Goal: Task Accomplishment & Management: Manage account settings

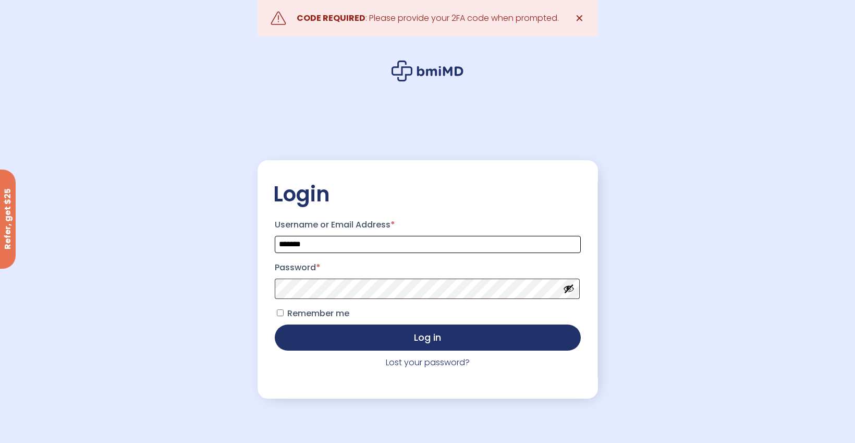
click at [457, 246] on input "*******" at bounding box center [428, 244] width 306 height 17
click at [636, 226] on div ".path{fill:none;stroke:#000;stroke-miterlimit:10;stroke-width:1.5px;} CODE REQU…" at bounding box center [427, 247] width 855 height 495
click at [312, 315] on span "Remember me" at bounding box center [318, 313] width 62 height 12
click at [337, 334] on button "Log in" at bounding box center [428, 336] width 306 height 26
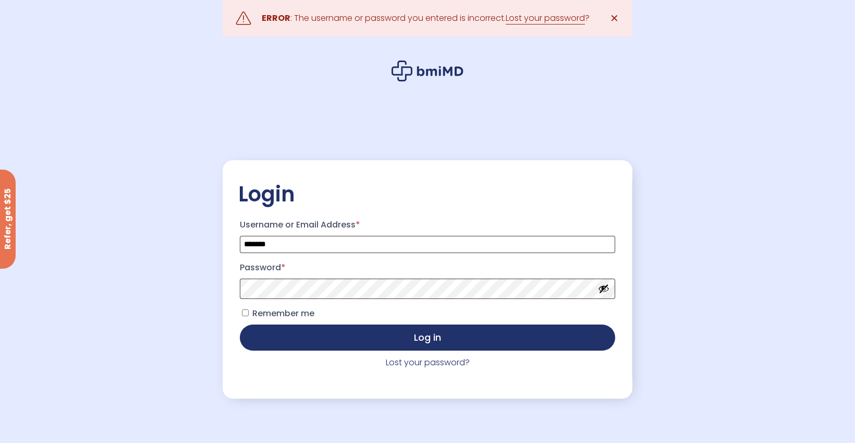
scroll to position [14, 0]
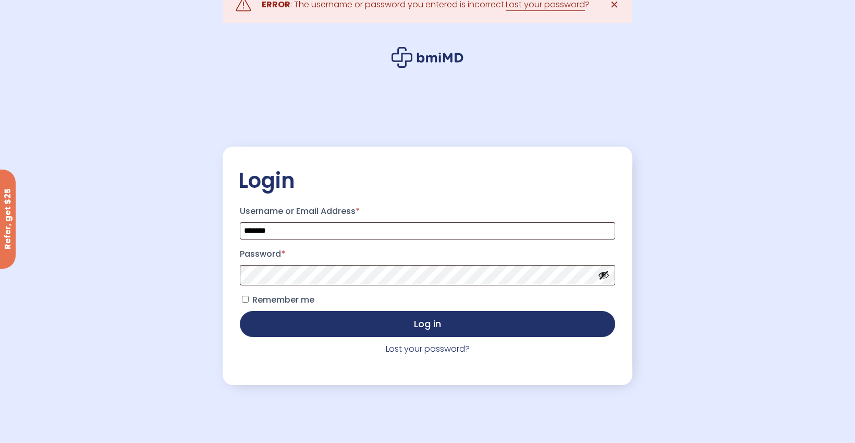
click at [604, 274] on button "Show password" at bounding box center [603, 274] width 11 height 11
click at [240, 311] on button "Log in" at bounding box center [428, 324] width 376 height 26
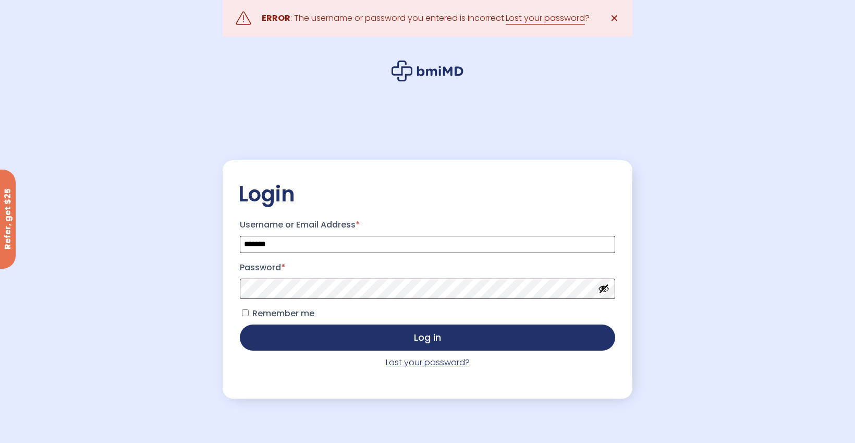
click at [449, 366] on link "Lost your password?" at bounding box center [428, 362] width 84 height 12
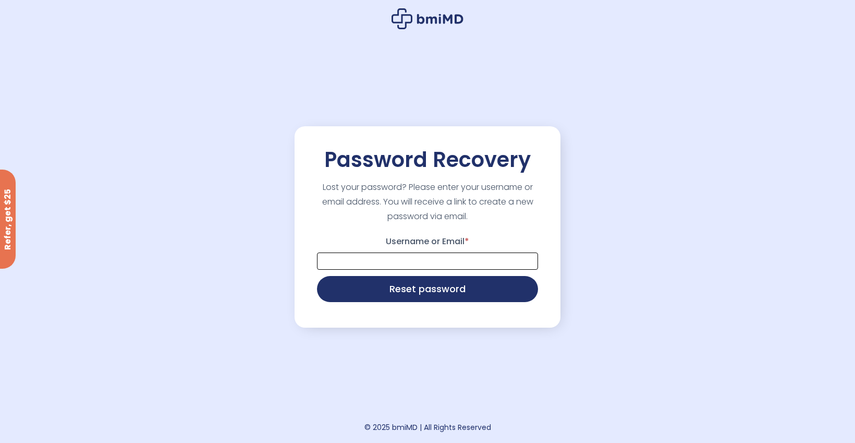
click at [439, 257] on input "Username or Email *" at bounding box center [427, 260] width 221 height 17
type input "*******"
click at [396, 297] on button "Reset password" at bounding box center [427, 288] width 221 height 26
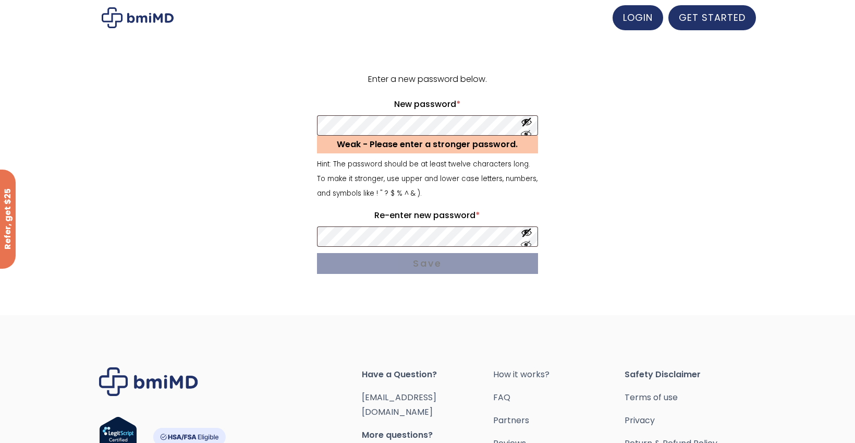
click at [769, 281] on div "Enter a new password below. New password * Required Weak - Please enter a stron…" at bounding box center [427, 183] width 855 height 264
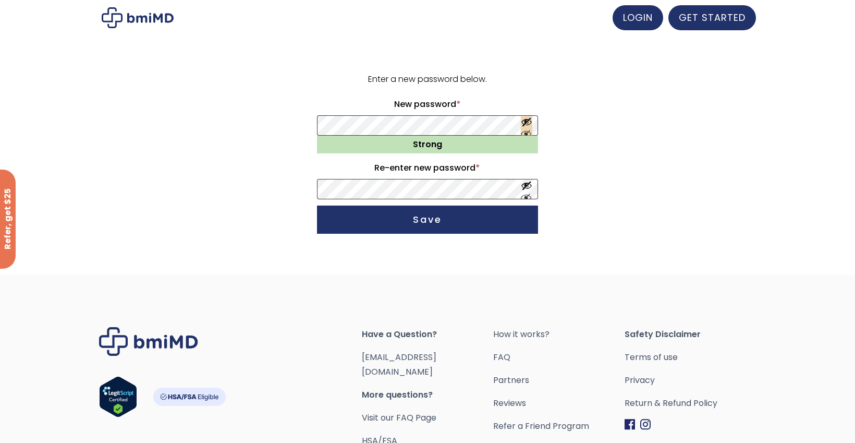
click at [528, 125] on button "Show password" at bounding box center [526, 125] width 11 height 19
click at [114, 143] on form "Enter a new password below. New password * Required Strong Re-enter new passwor…" at bounding box center [428, 155] width 644 height 166
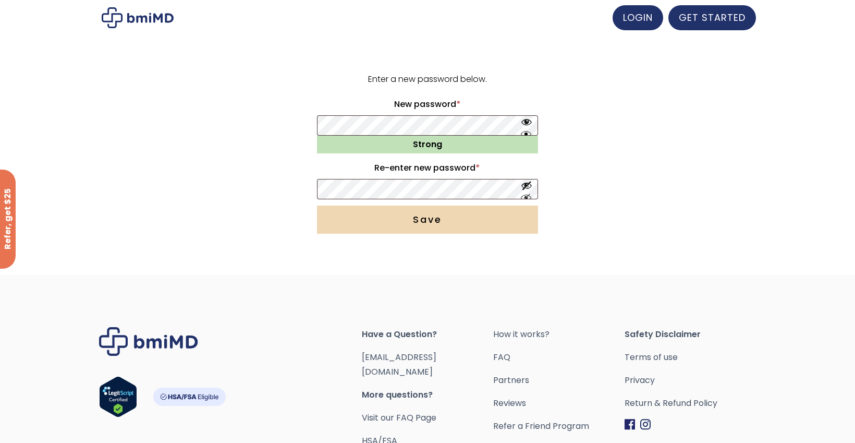
click at [366, 218] on button "Save" at bounding box center [427, 220] width 221 height 28
